Goal: Navigation & Orientation: Find specific page/section

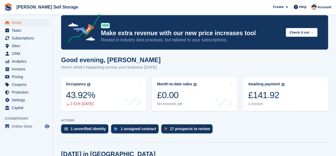
scroll to position [8, 0]
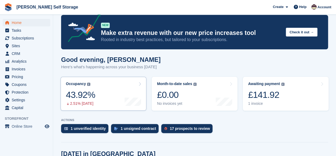
click at [83, 100] on div "43.92%" at bounding box center [80, 94] width 29 height 11
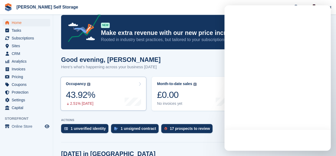
scroll to position [0, 0]
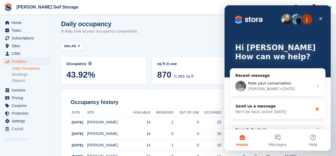
scroll to position [3, 0]
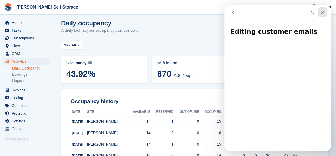
click at [321, 12] on icon "Close" at bounding box center [323, 12] width 4 height 4
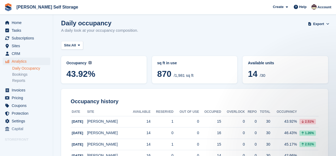
scroll to position [0, 0]
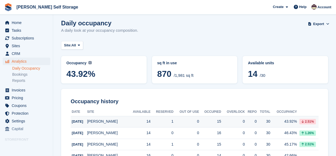
click at [209, 123] on div "15" at bounding box center [210, 121] width 22 height 6
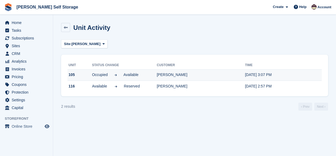
click at [170, 73] on td "[PERSON_NAME]" at bounding box center [201, 74] width 88 height 11
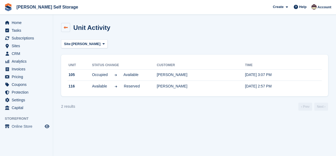
click at [65, 27] on icon at bounding box center [66, 28] width 4 height 4
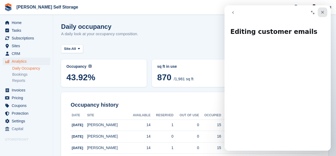
click at [324, 14] on div "Close" at bounding box center [323, 12] width 10 height 10
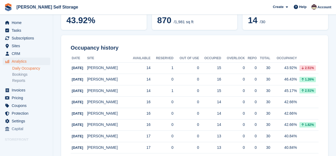
scroll to position [44, 0]
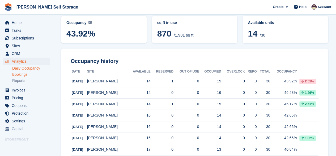
click at [20, 73] on link "Bookings" at bounding box center [31, 74] width 38 height 5
